Goal: Task Accomplishment & Management: Complete application form

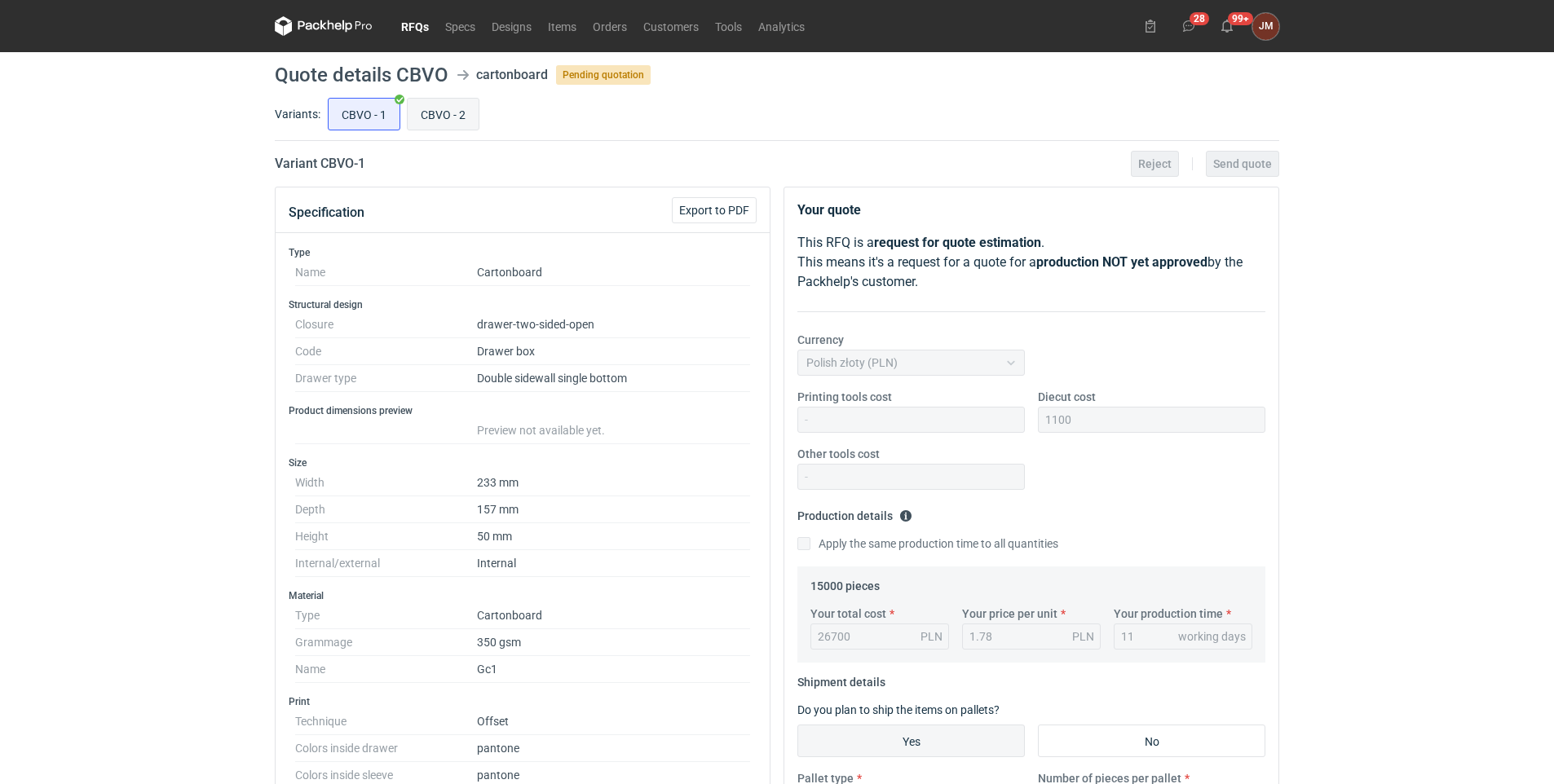
drag, startPoint x: 0, startPoint y: 0, endPoint x: 449, endPoint y: 110, distance: 462.3
click at [449, 110] on input "CBVO - 2" at bounding box center [443, 115] width 71 height 31
radio input "true"
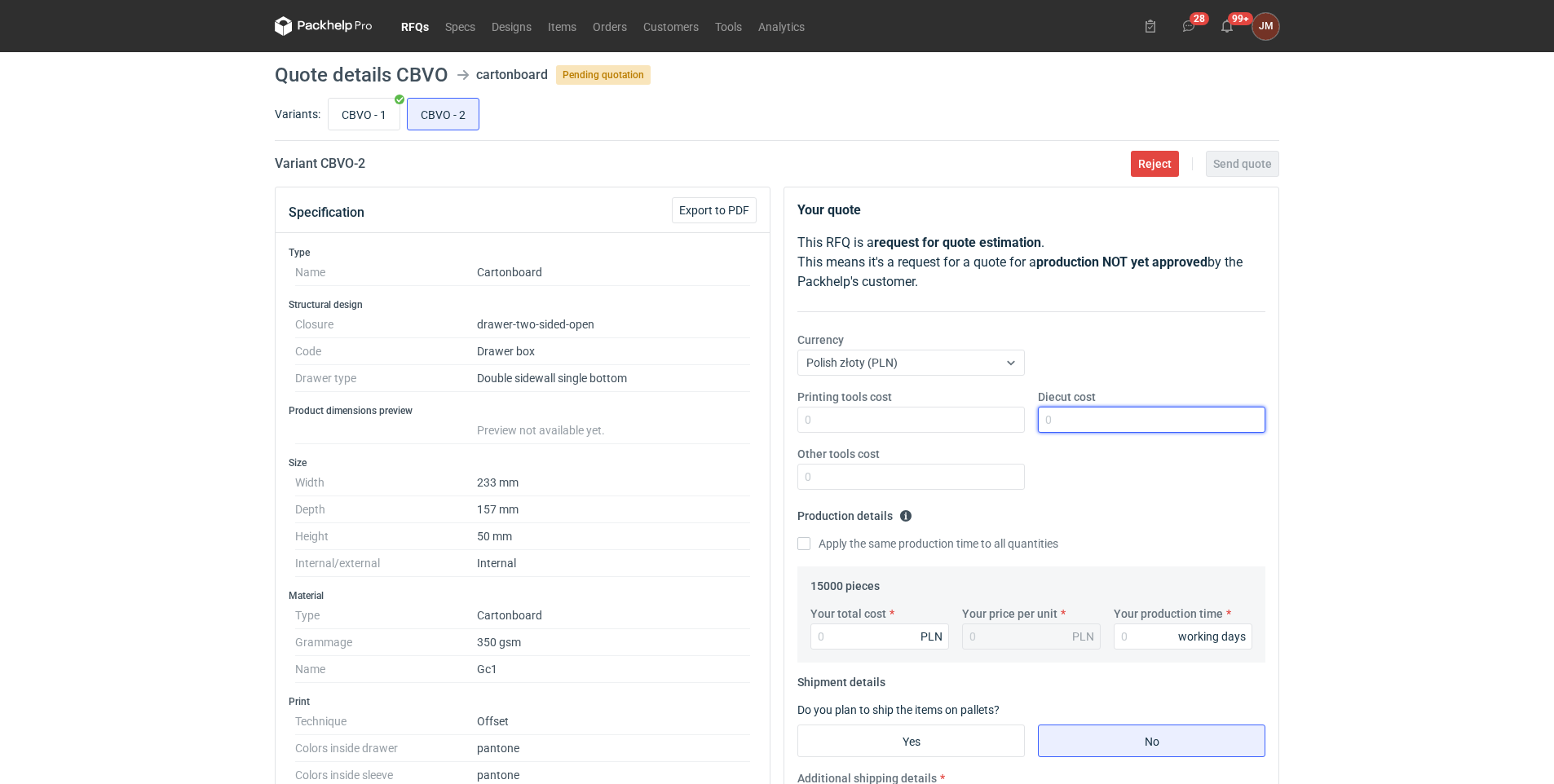
click at [1072, 421] on input "Diecut cost" at bounding box center [1152, 419] width 227 height 26
type input "1200"
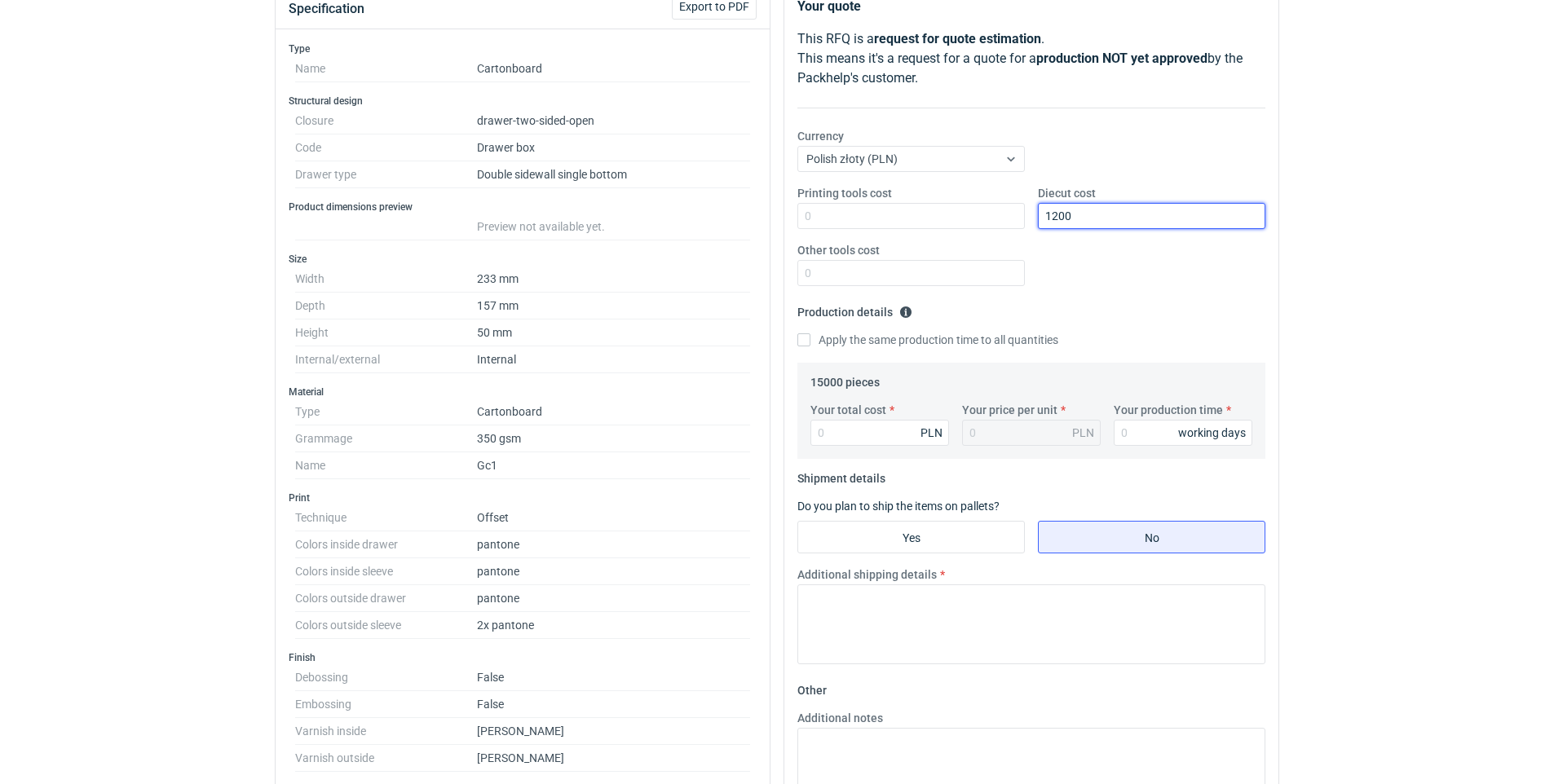
scroll to position [215, 0]
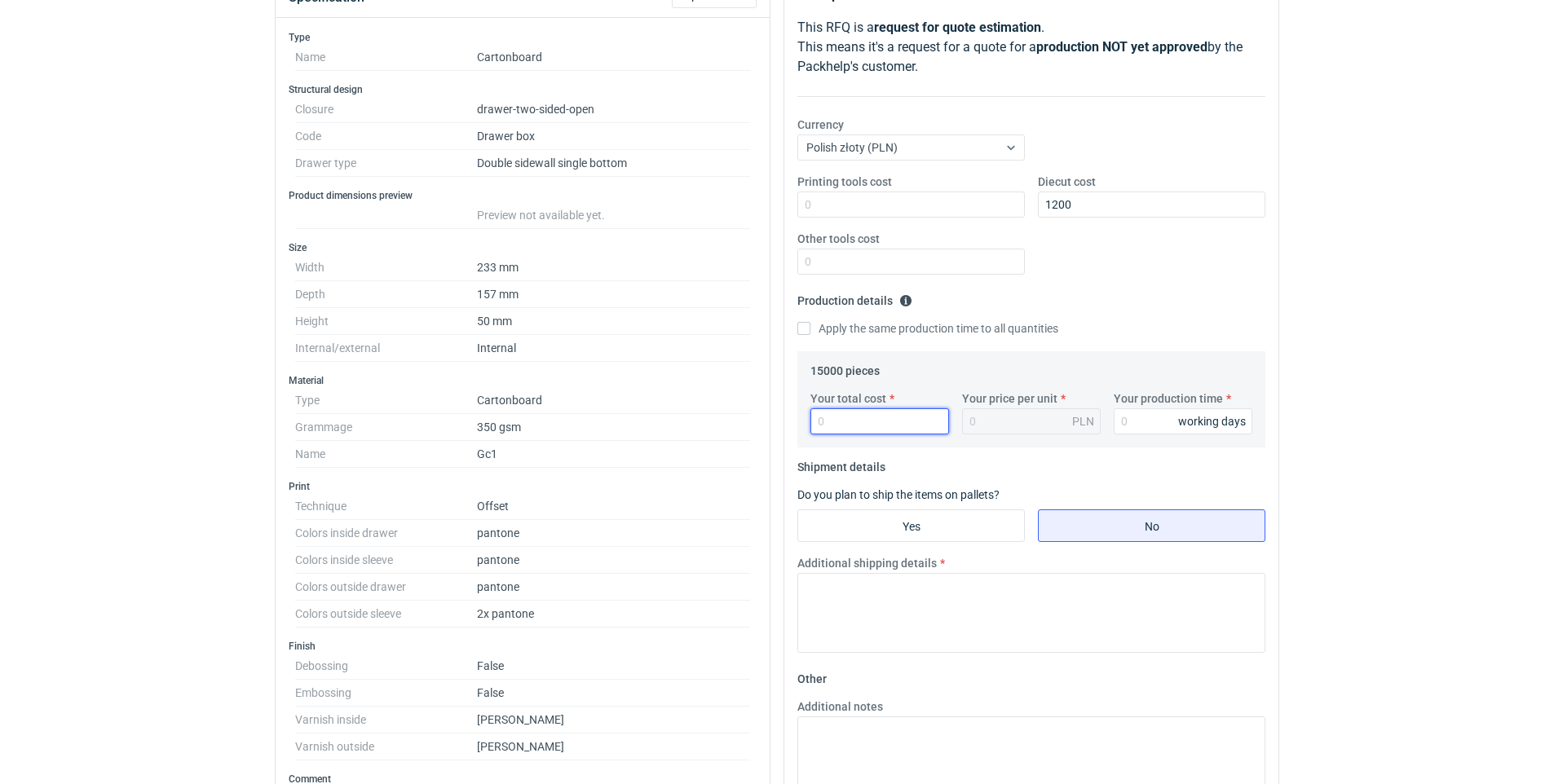
click at [892, 420] on input "Your total cost" at bounding box center [879, 421] width 139 height 26
type input "32850"
type input "2.19"
type input "32850"
click at [1188, 423] on div "working days" at bounding box center [1211, 421] width 68 height 17
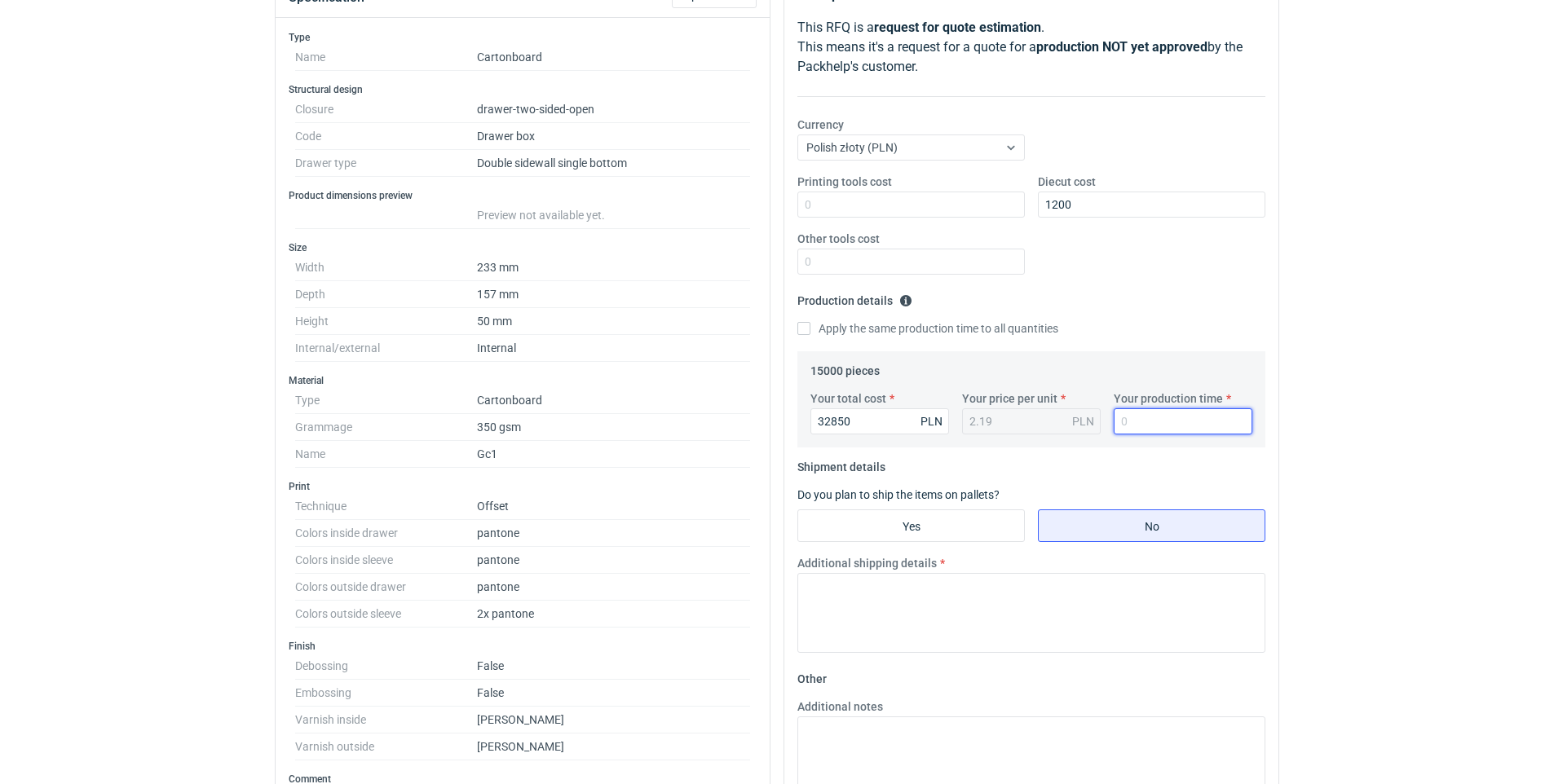
click at [1134, 421] on input "Your production time" at bounding box center [1183, 421] width 139 height 26
type input "11"
click at [902, 523] on input "Yes" at bounding box center [911, 526] width 226 height 31
radio input "true"
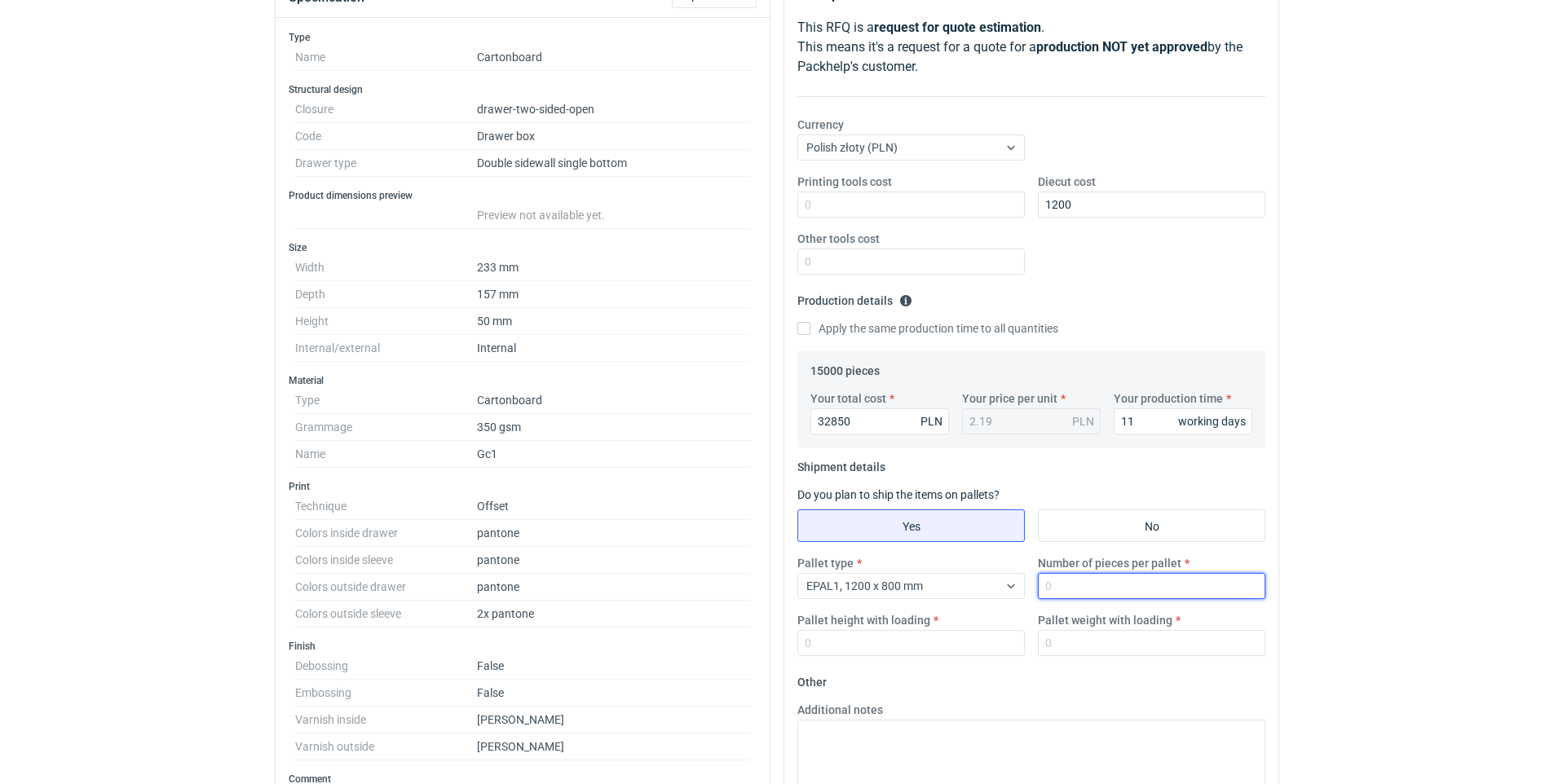
click at [1085, 591] on input "Number of pieces per pallet" at bounding box center [1152, 585] width 227 height 26
type input "2100"
click at [880, 644] on input "Pallet height with loading" at bounding box center [911, 642] width 227 height 26
type input "170"
click at [1103, 645] on input "Pallet weight with loading" at bounding box center [1152, 642] width 227 height 26
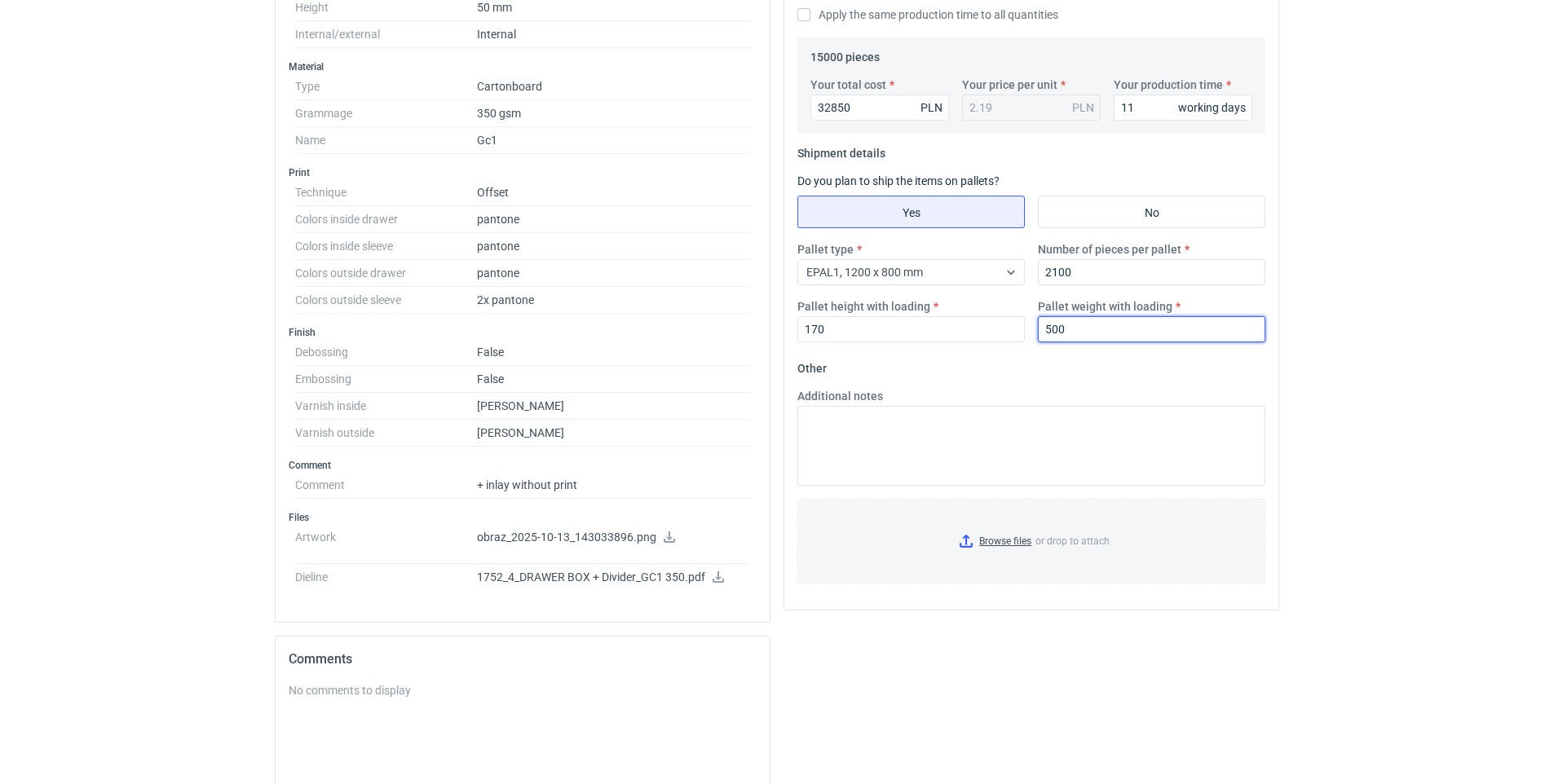
scroll to position [542, 0]
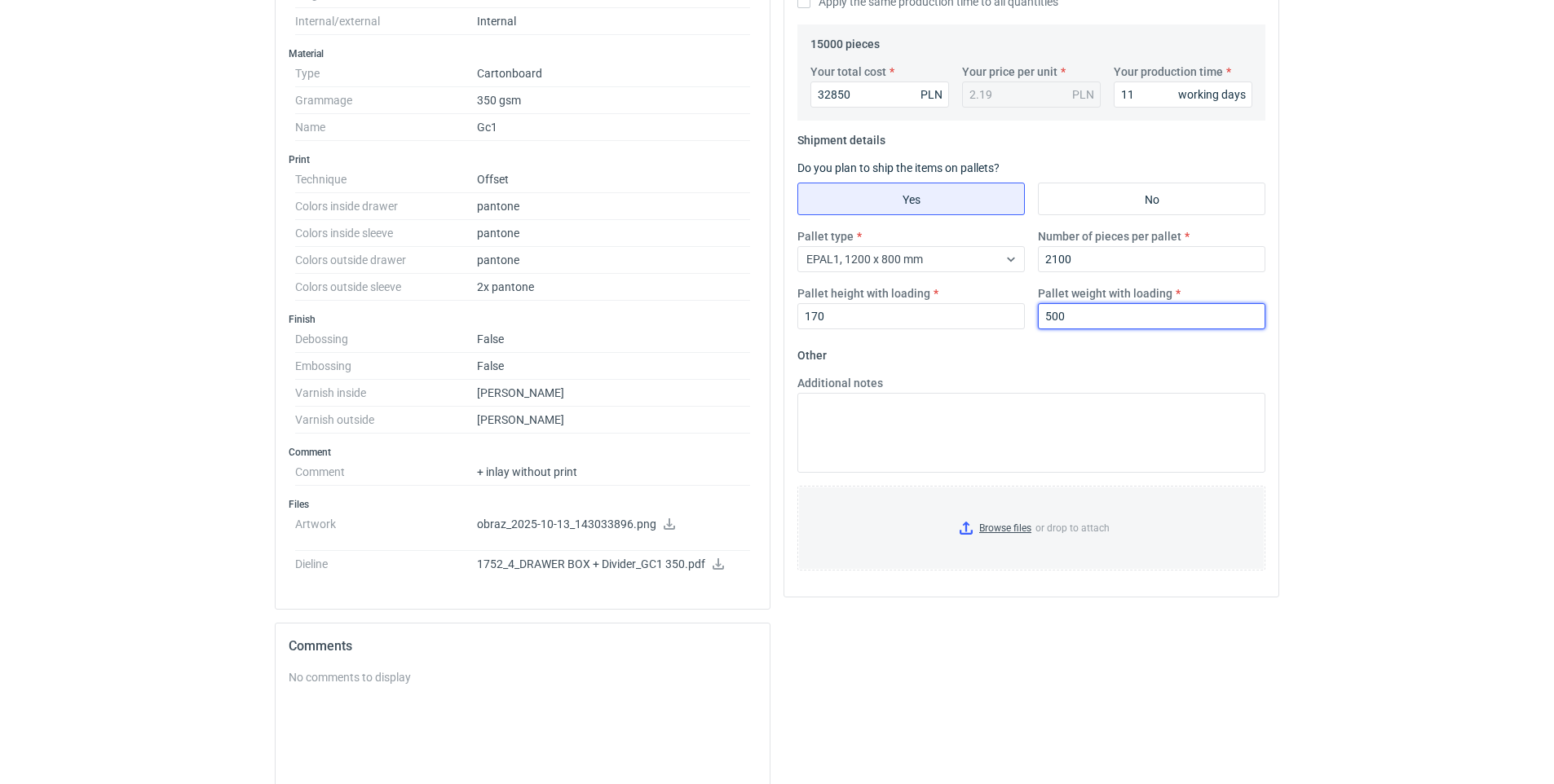
type input "500"
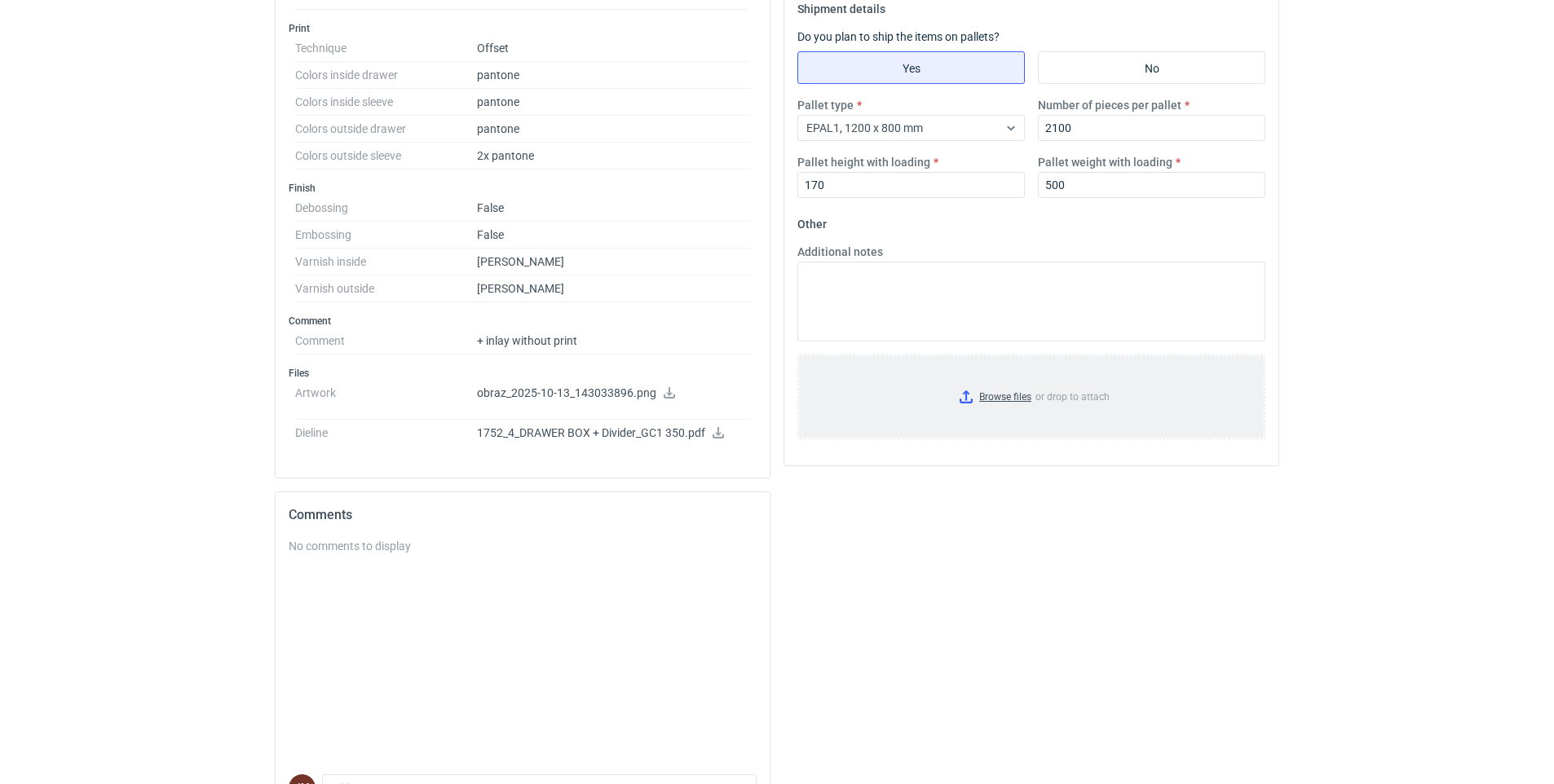
click at [1013, 392] on input "Browse files or drop to attach" at bounding box center [1031, 396] width 464 height 81
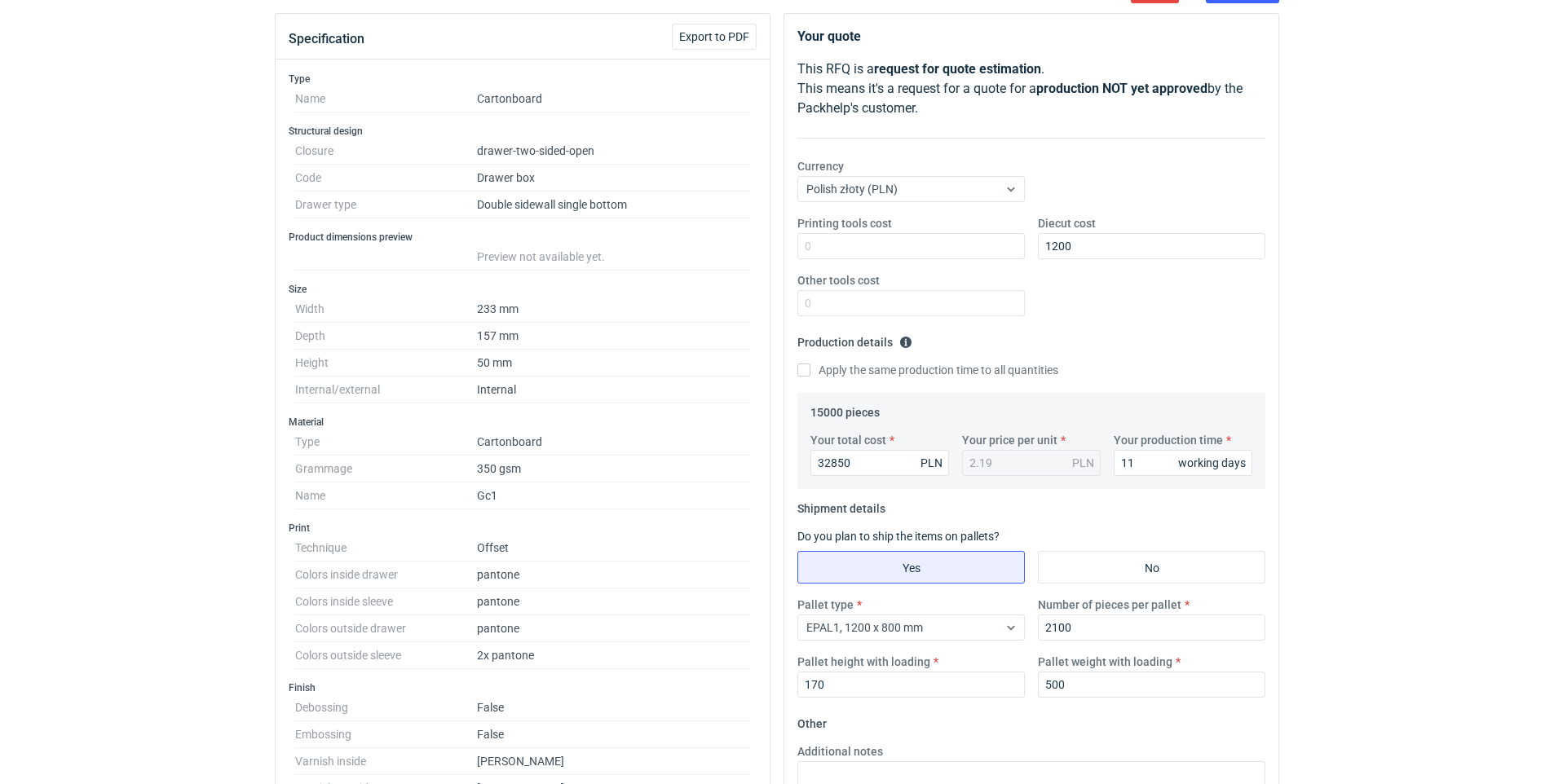
scroll to position [146, 0]
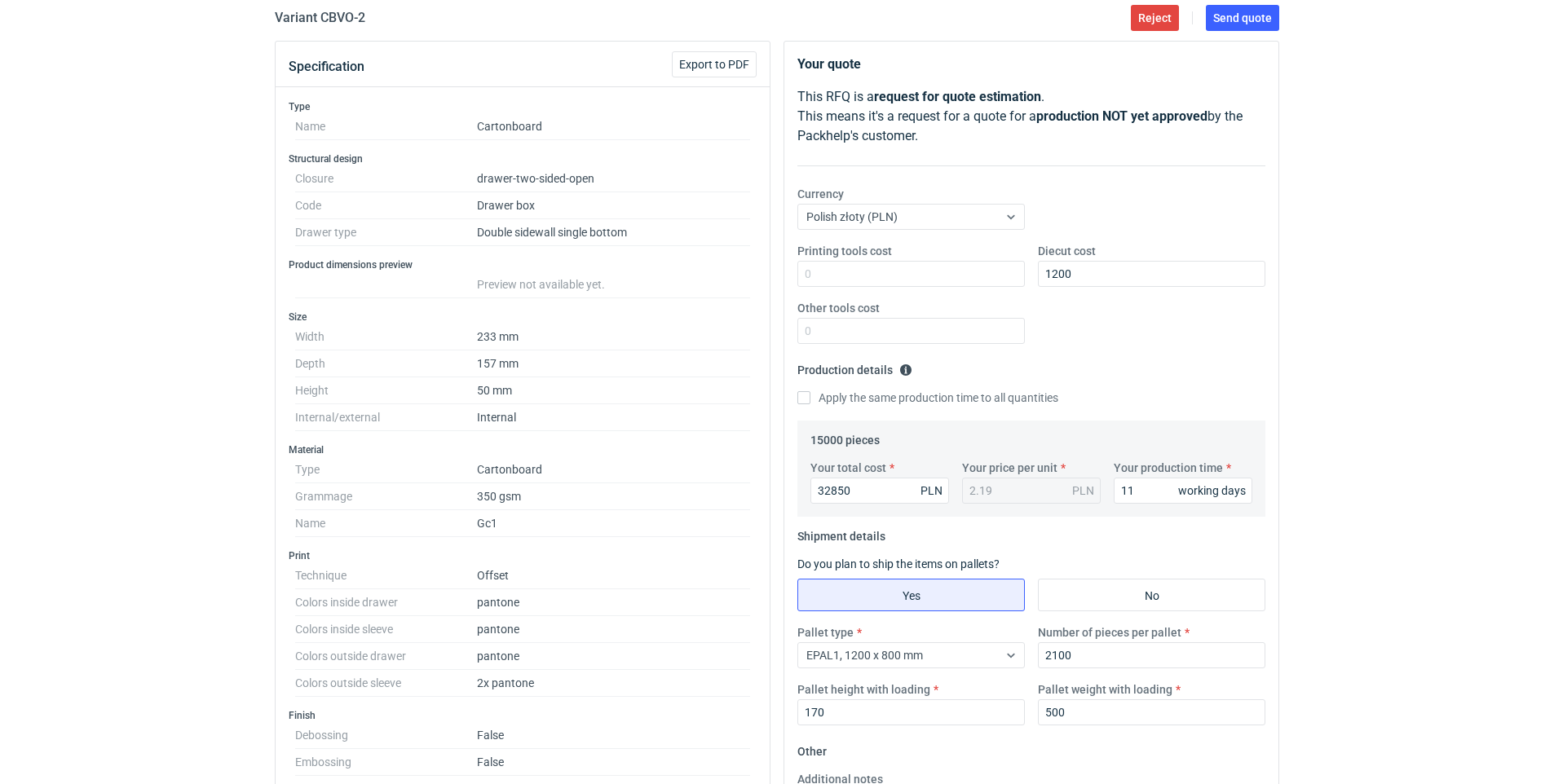
click at [1406, 519] on div "RFQs Specs Designs Items Orders Customers Tools Analytics 28 99+ [PERSON_NAME] …" at bounding box center [777, 246] width 1554 height 784
click at [1241, 20] on span "Send quote" at bounding box center [1243, 18] width 59 height 12
